Goal: Navigation & Orientation: Find specific page/section

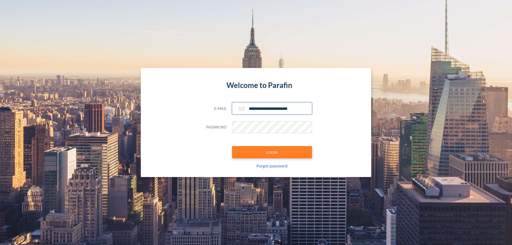
type input "**********"
click at [272, 152] on button "LOGIN" at bounding box center [272, 152] width 80 height 12
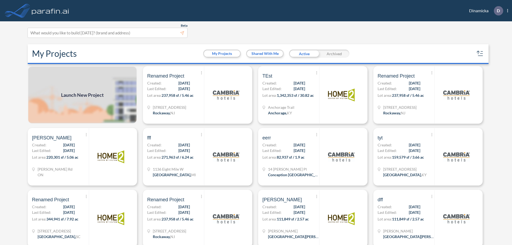
scroll to position [1, 0]
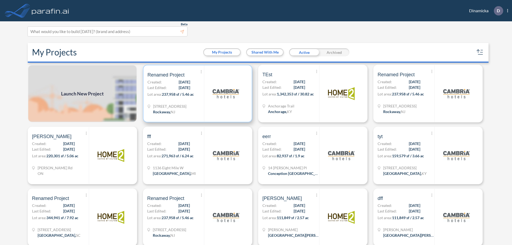
click at [196, 94] on p "Lot area: 237,958 sf / 5.46 ac" at bounding box center [175, 95] width 56 height 8
